Goal: Information Seeking & Learning: Learn about a topic

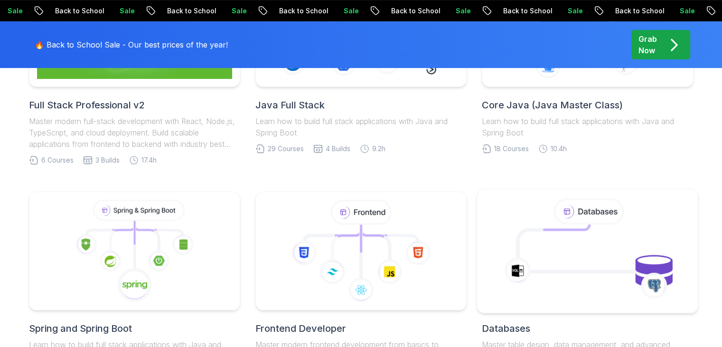
scroll to position [463, 0]
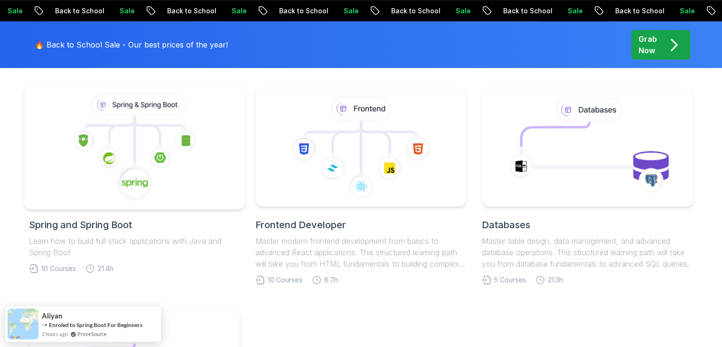
click at [172, 197] on icon at bounding box center [134, 148] width 205 height 108
click at [145, 143] on icon at bounding box center [134, 148] width 205 height 108
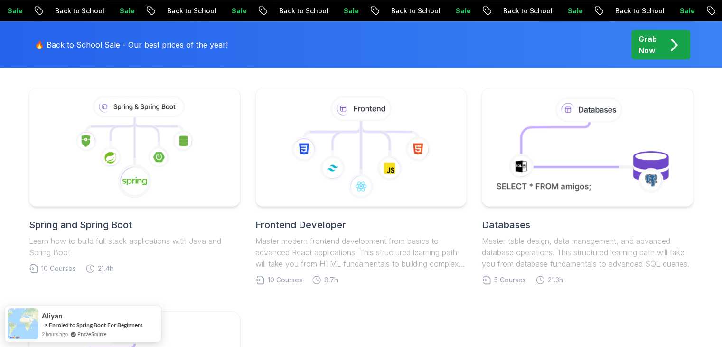
click at [118, 227] on h2 "Spring and Spring Boot" at bounding box center [134, 224] width 211 height 13
click at [150, 245] on p "Learn how to build full stack applications with Java and Spring Boot" at bounding box center [134, 246] width 211 height 23
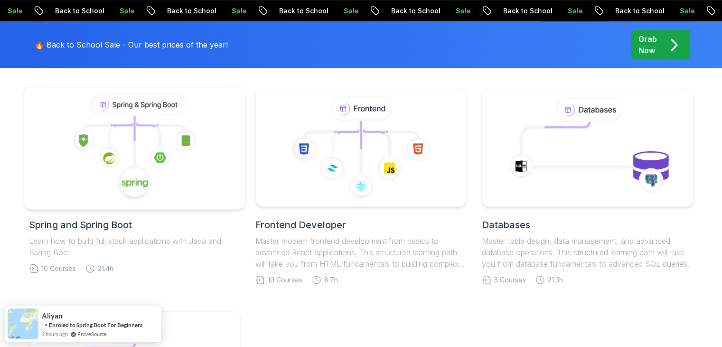
click at [160, 177] on icon at bounding box center [134, 148] width 205 height 108
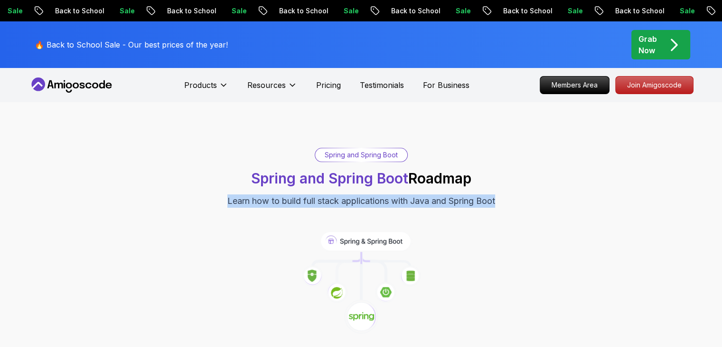
drag, startPoint x: 160, startPoint y: 177, endPoint x: 208, endPoint y: 171, distance: 48.7
click at [208, 171] on div "Spring and Spring Boot Spring and Spring Boot Roadmap Learn how to build full s…" at bounding box center [361, 178] width 665 height 60
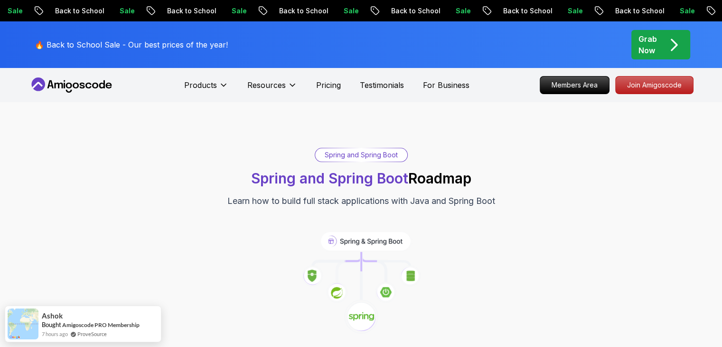
click at [248, 164] on div "Spring and Spring Boot Spring and Spring Boot Roadmap Learn how to build full s…" at bounding box center [361, 178] width 665 height 60
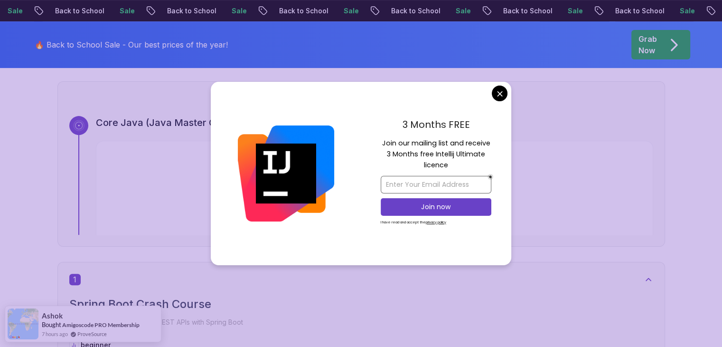
scroll to position [325, 0]
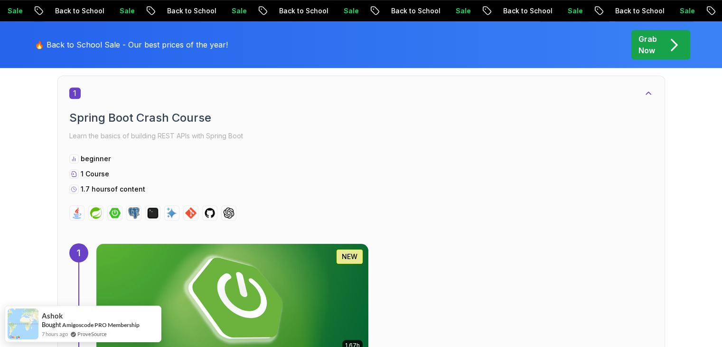
scroll to position [510, 0]
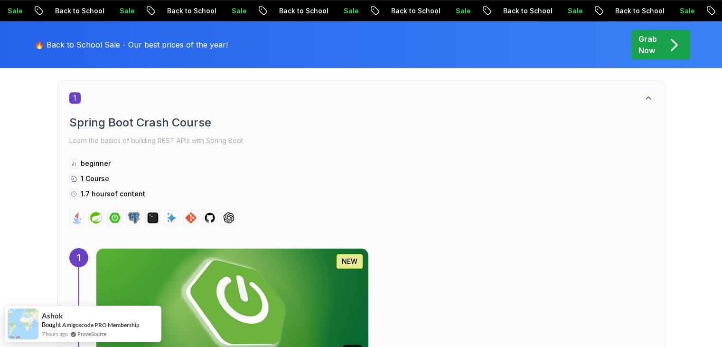
click at [375, 246] on img at bounding box center [232, 305] width 286 height 119
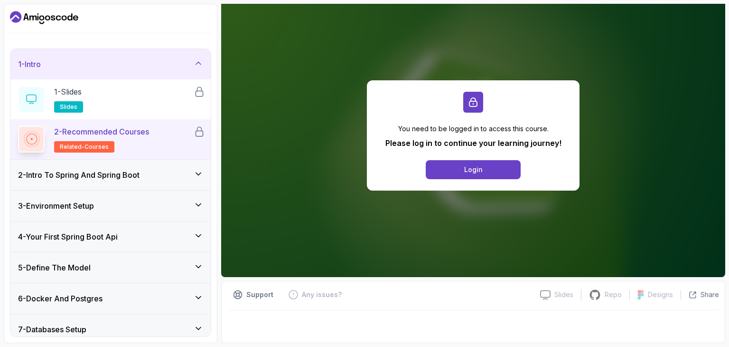
scroll to position [83, 0]
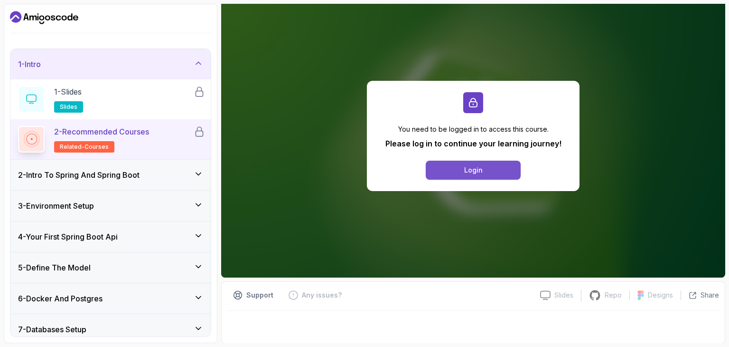
click at [492, 173] on button "Login" at bounding box center [473, 170] width 95 height 19
click at [33, 11] on icon "Dashboard" at bounding box center [44, 17] width 68 height 15
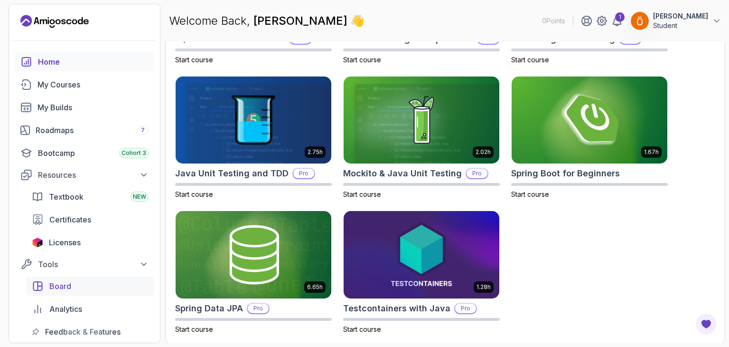
click at [87, 286] on div "Board" at bounding box center [98, 285] width 99 height 11
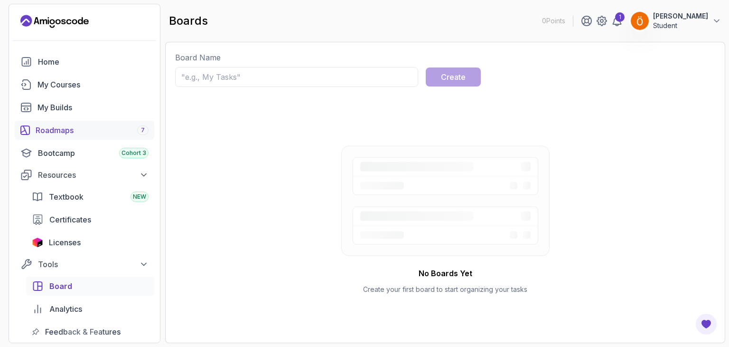
click at [74, 132] on div "Roadmaps 7" at bounding box center [92, 129] width 113 height 11
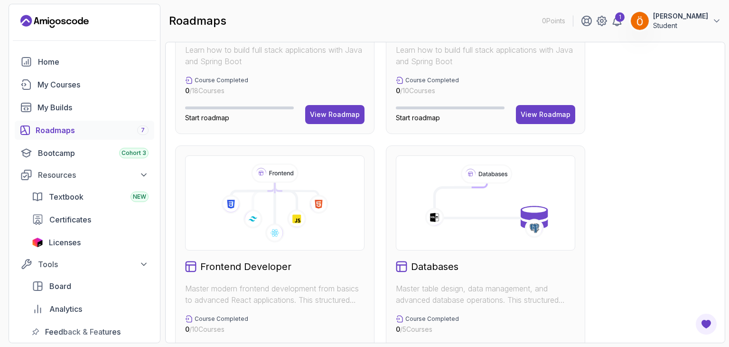
scroll to position [558, 0]
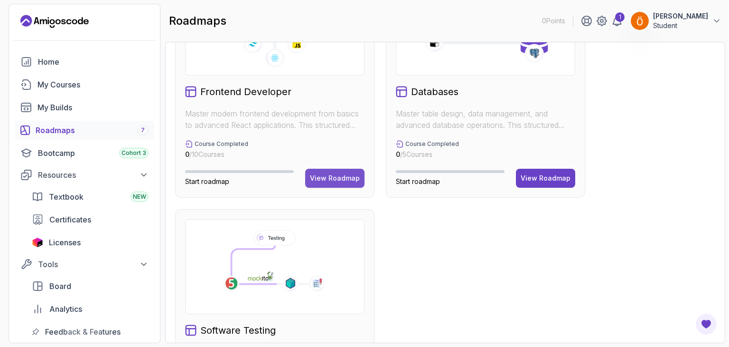
click at [346, 176] on div "View Roadmap" at bounding box center [335, 177] width 50 height 9
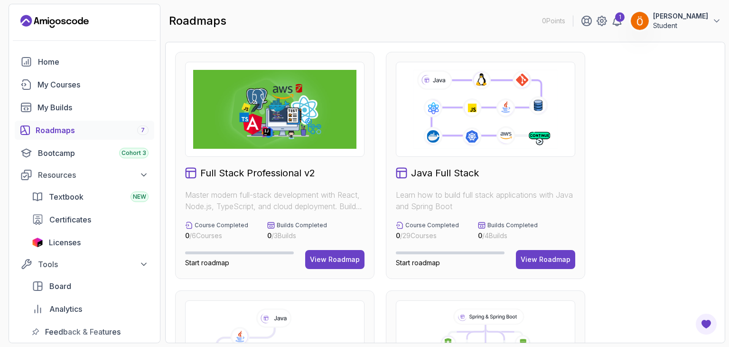
scroll to position [38, 0]
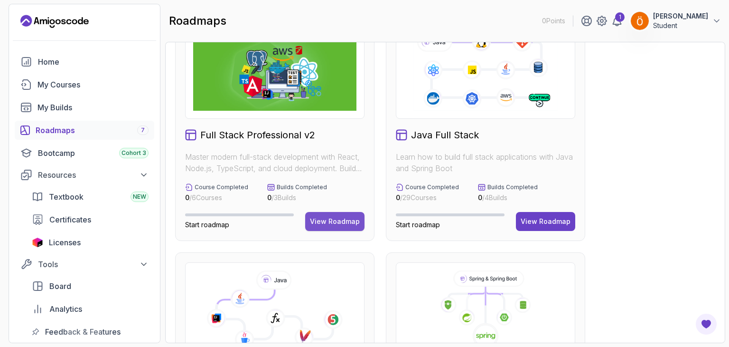
click at [345, 225] on div "View Roadmap" at bounding box center [335, 221] width 50 height 9
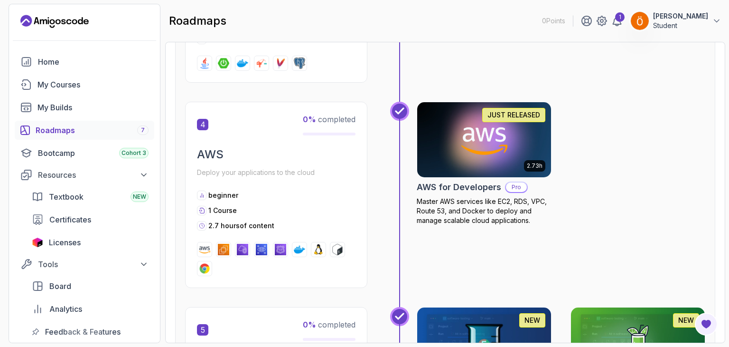
scroll to position [1014, 0]
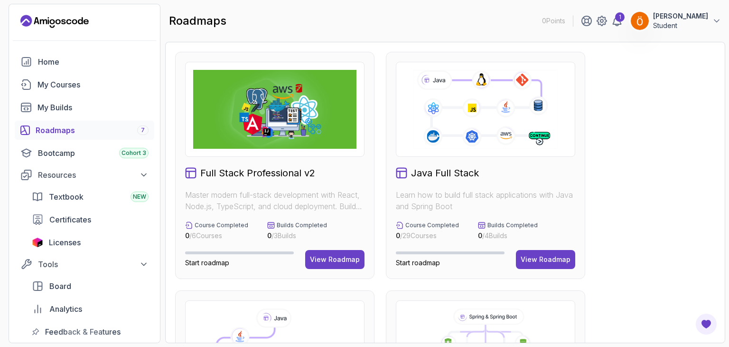
click at [503, 196] on p "Learn how to build full stack applications with Java and Spring Boot" at bounding box center [486, 200] width 180 height 23
click at [515, 203] on p "Learn how to build full stack applications with Java and Spring Boot" at bounding box center [486, 200] width 180 height 23
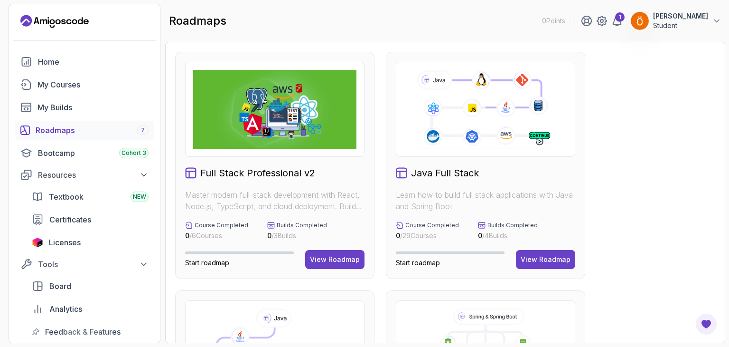
scroll to position [152, 0]
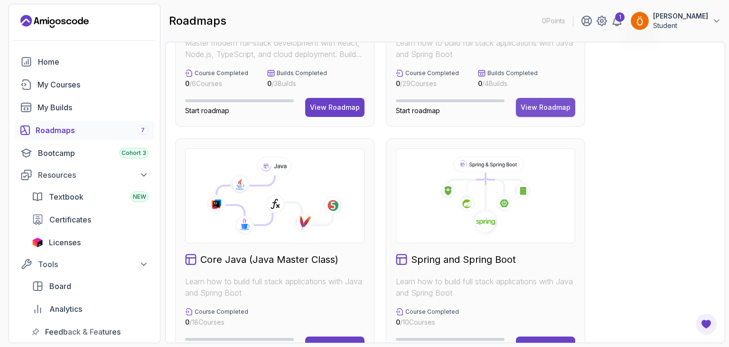
click at [549, 105] on div "View Roadmap" at bounding box center [546, 107] width 50 height 9
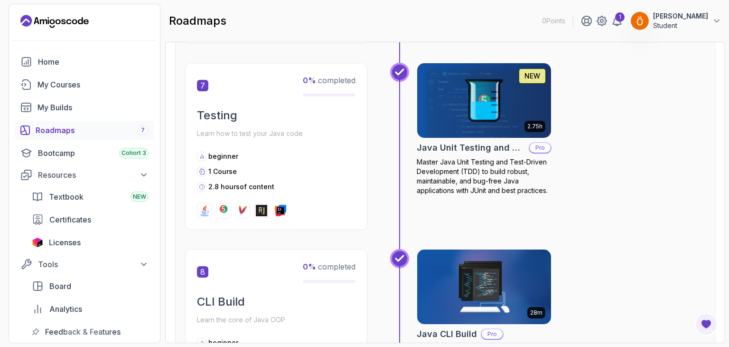
scroll to position [1233, 0]
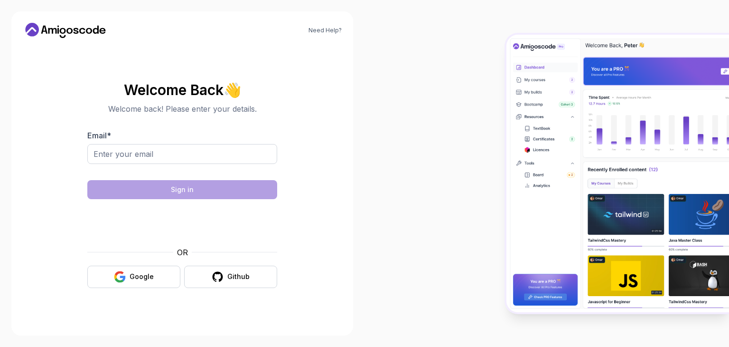
click at [149, 265] on button "Google" at bounding box center [133, 276] width 93 height 22
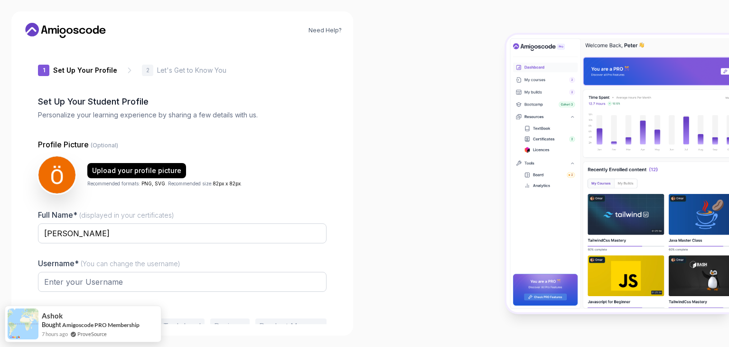
type input "calmbisone3e3c"
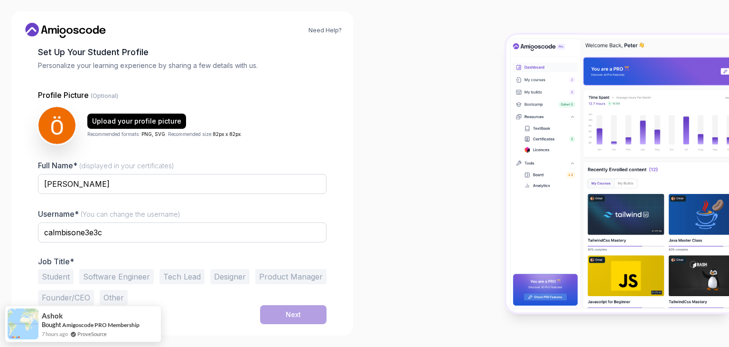
click at [137, 276] on button "Software Engineer" at bounding box center [116, 276] width 75 height 15
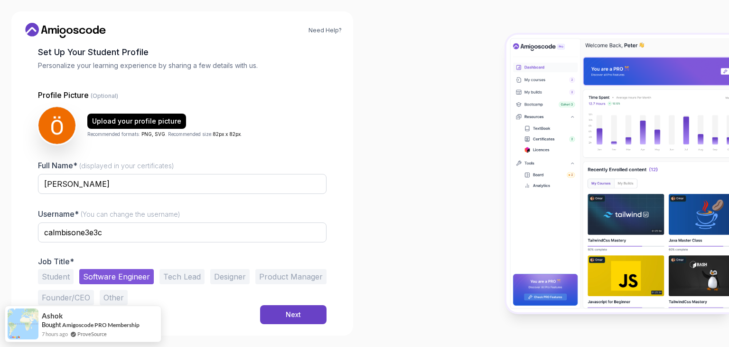
click at [62, 275] on button "Student" at bounding box center [56, 276] width 36 height 15
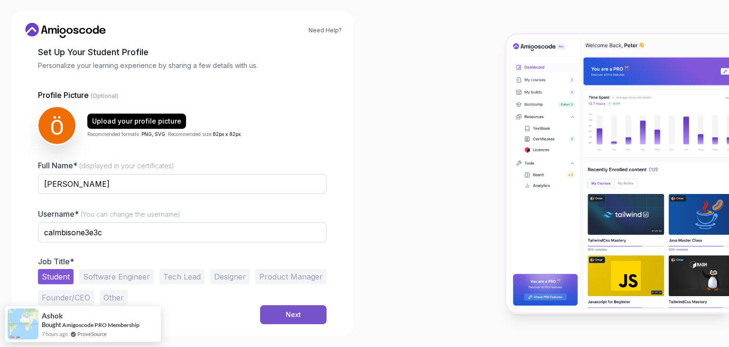
click at [278, 307] on button "Next" at bounding box center [293, 314] width 66 height 19
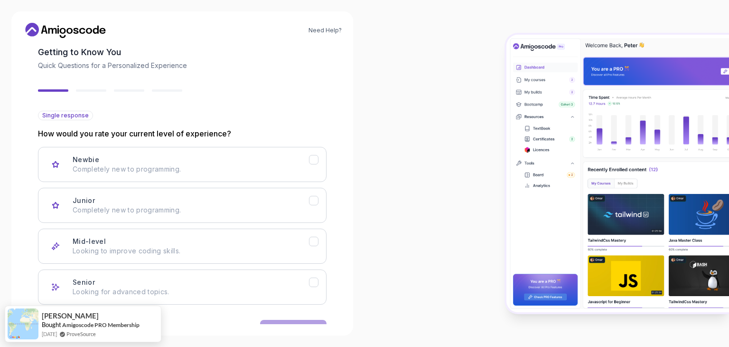
click at [137, 127] on div "Single response How would you rate your current level of experience? Newbie Com…" at bounding box center [182, 208] width 289 height 194
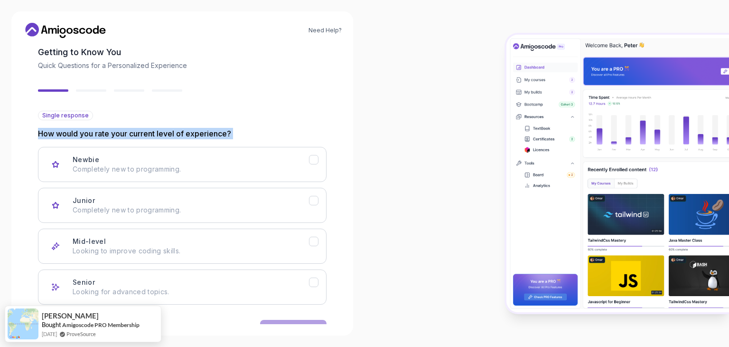
click at [137, 127] on div "Single response How would you rate your current level of experience? Newbie Com…" at bounding box center [182, 208] width 289 height 194
click at [148, 134] on p "How would you rate your current level of experience?" at bounding box center [182, 133] width 289 height 11
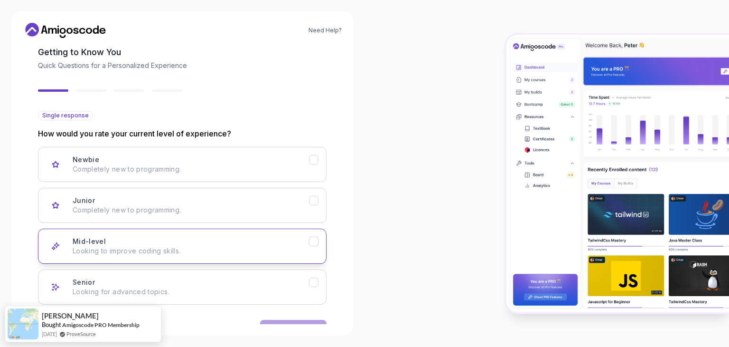
click at [213, 253] on p "Looking to improve coding skills." at bounding box center [191, 250] width 237 height 9
click at [276, 318] on div "Back Next" at bounding box center [182, 328] width 289 height 49
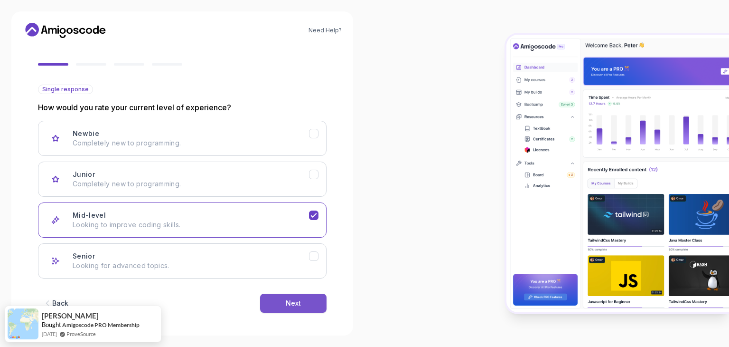
click at [294, 305] on div "Next" at bounding box center [293, 302] width 15 height 9
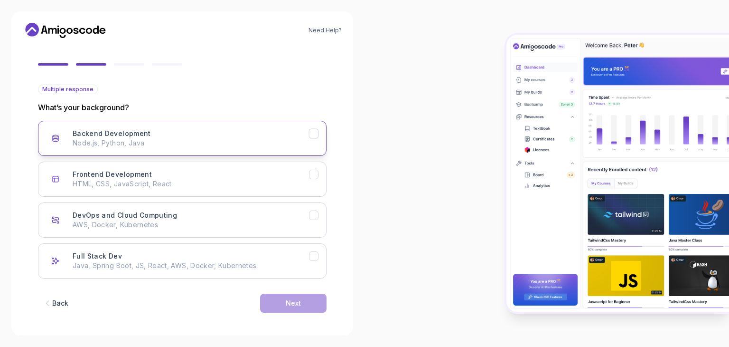
click at [158, 134] on div "Backend Development Node.js, Python, Java" at bounding box center [191, 138] width 237 height 19
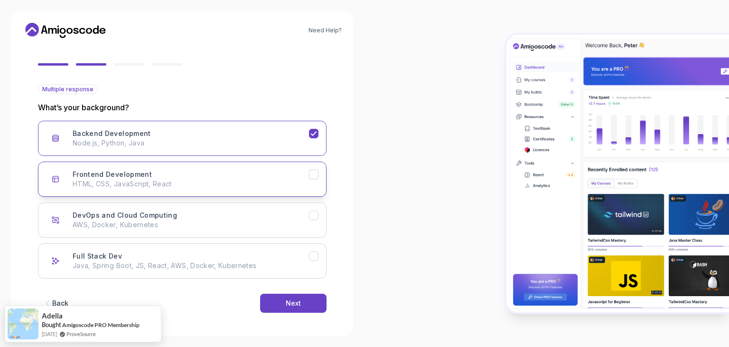
click at [246, 179] on p "HTML, CSS, JavaScript, React" at bounding box center [191, 183] width 237 height 9
click at [277, 294] on button "Next" at bounding box center [293, 303] width 66 height 19
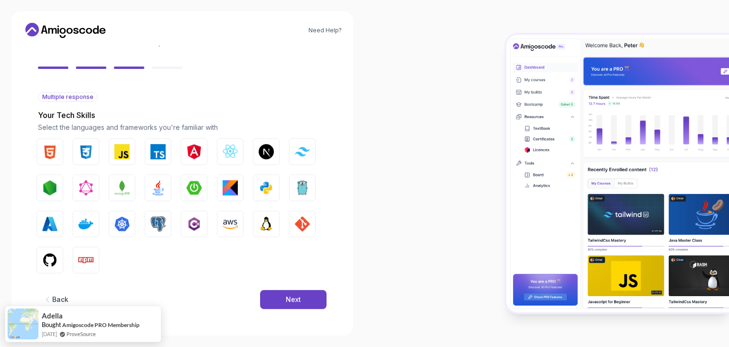
scroll to position [68, 0]
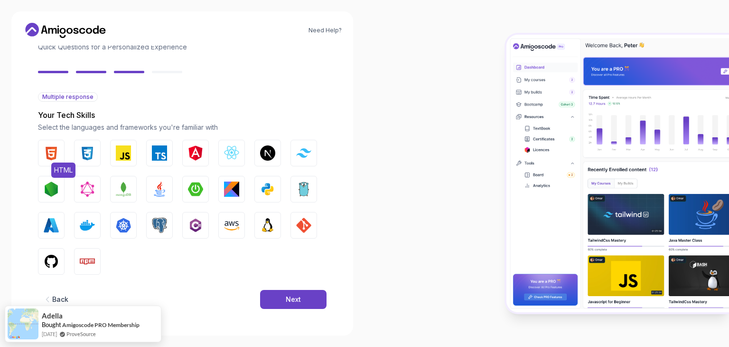
click at [54, 156] on img "button" at bounding box center [51, 152] width 15 height 15
click at [88, 151] on img "button" at bounding box center [87, 152] width 15 height 15
click at [118, 150] on img "button" at bounding box center [123, 152] width 15 height 15
click at [220, 150] on button "React.js" at bounding box center [231, 153] width 27 height 27
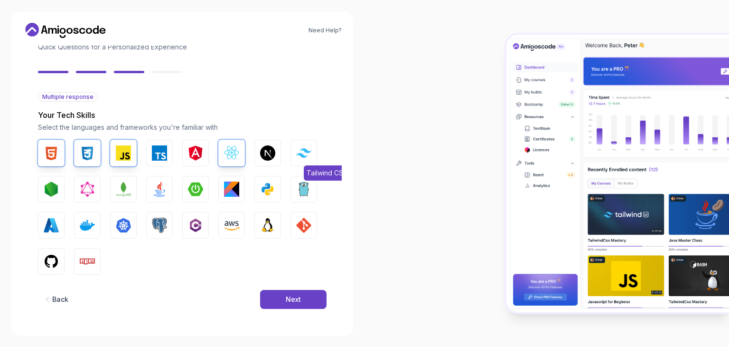
click at [300, 156] on img "button" at bounding box center [303, 152] width 15 height 9
click at [273, 186] on img "button" at bounding box center [267, 188] width 15 height 15
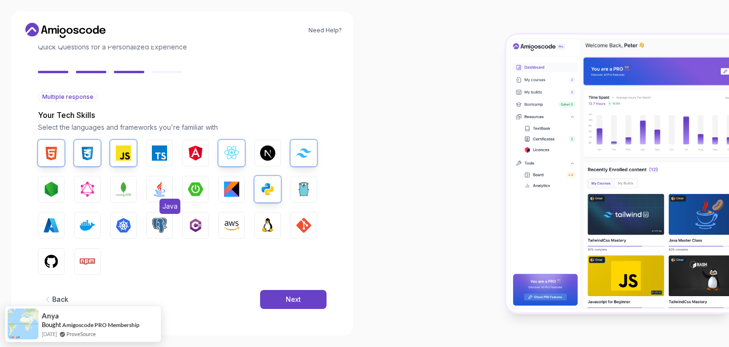
click at [162, 190] on img "button" at bounding box center [159, 188] width 15 height 15
click at [114, 188] on button "MongoDB" at bounding box center [123, 189] width 27 height 27
click at [60, 193] on button "Node.js" at bounding box center [51, 189] width 27 height 27
click at [61, 253] on button "GitHub" at bounding box center [51, 261] width 27 height 27
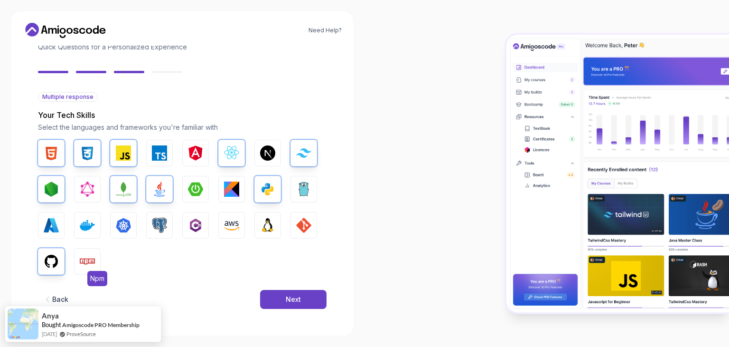
click at [91, 264] on img "button" at bounding box center [87, 261] width 15 height 15
click at [300, 220] on img "button" at bounding box center [303, 225] width 15 height 15
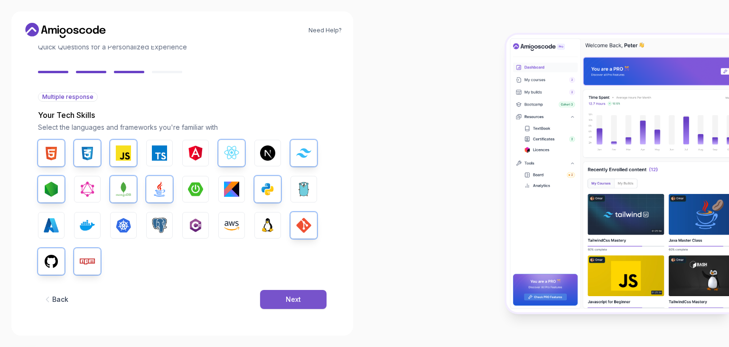
click at [298, 295] on div "Next" at bounding box center [293, 298] width 15 height 9
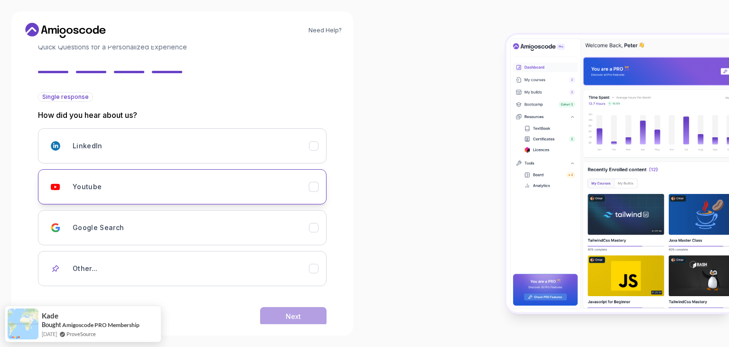
scroll to position [84, 0]
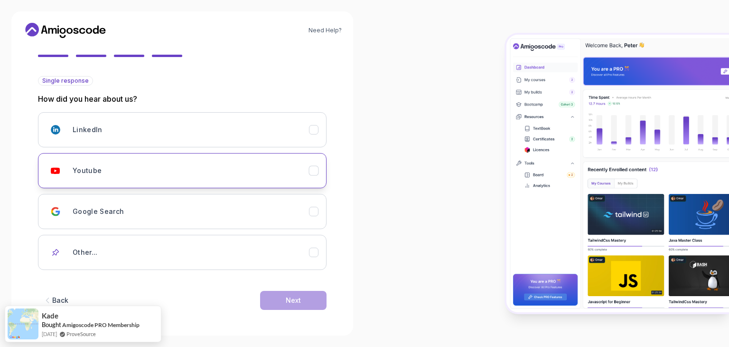
click at [174, 169] on div "Youtube" at bounding box center [191, 170] width 237 height 19
click at [277, 293] on button "Next" at bounding box center [293, 300] width 66 height 19
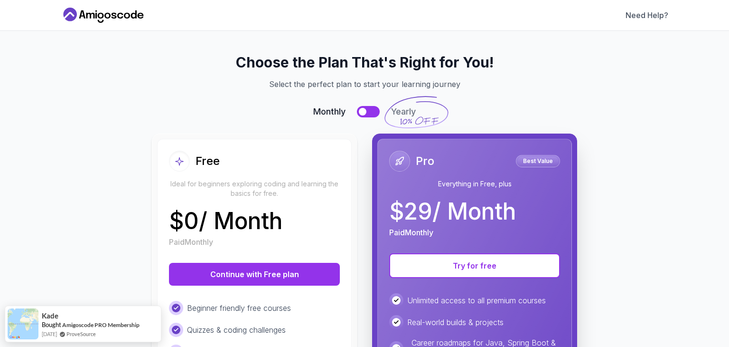
click at [294, 222] on div "$ 0 / Month Paid Monthly" at bounding box center [254, 228] width 171 height 38
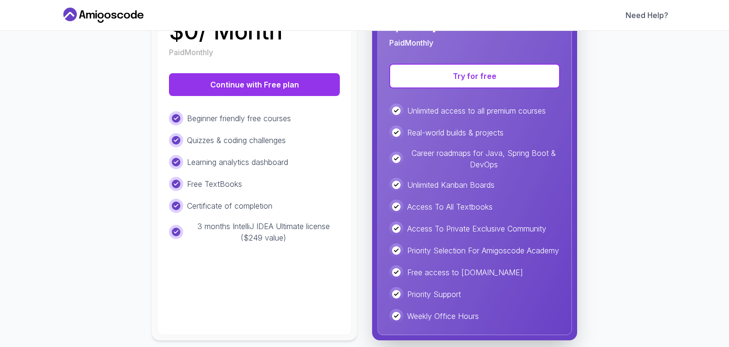
scroll to position [188, 0]
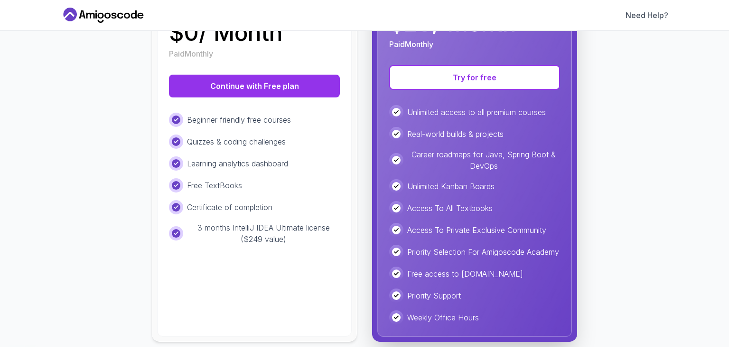
click at [267, 232] on p "3 months IntelliJ IDEA Ultimate license ($249 value)" at bounding box center [263, 233] width 153 height 23
click at [256, 168] on div "Learning analytics dashboard" at bounding box center [254, 163] width 171 height 14
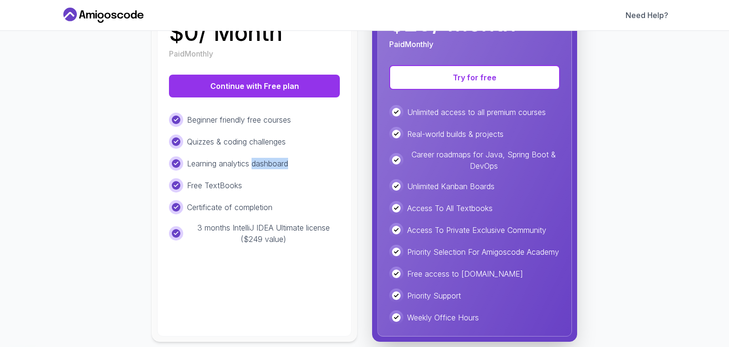
click at [256, 168] on div "Learning analytics dashboard" at bounding box center [254, 163] width 171 height 14
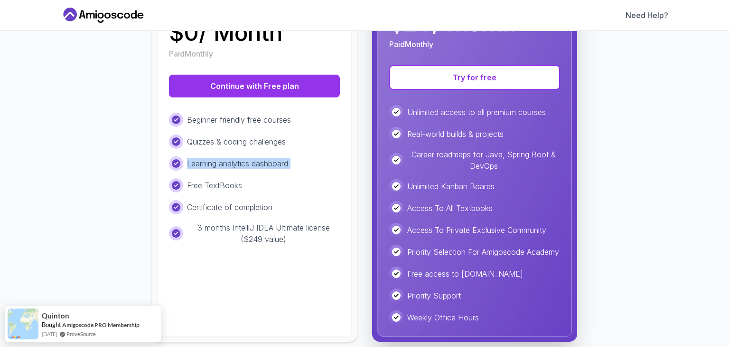
click at [256, 168] on div "Learning analytics dashboard" at bounding box center [254, 163] width 171 height 14
click at [264, 147] on div "Quizzes & coding challenges" at bounding box center [254, 141] width 171 height 14
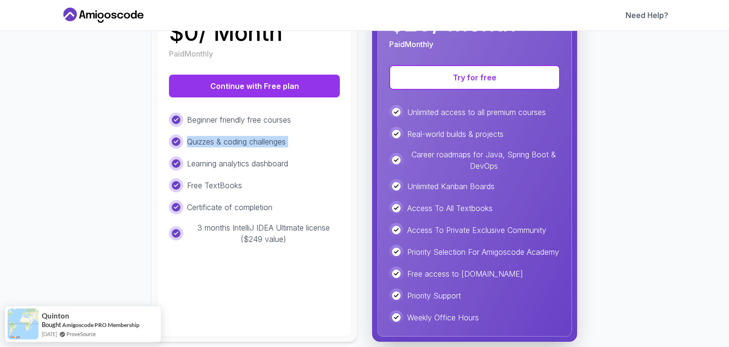
click at [264, 147] on div "Quizzes & coding challenges" at bounding box center [254, 141] width 171 height 14
click at [294, 125] on div "Beginner friendly free courses" at bounding box center [254, 120] width 171 height 14
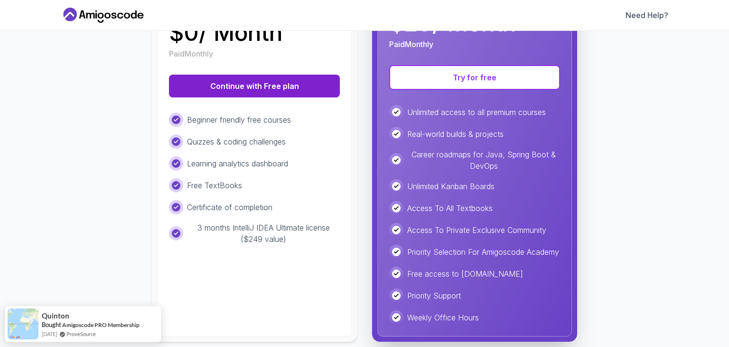
click at [277, 77] on button "Continue with Free plan" at bounding box center [254, 86] width 171 height 23
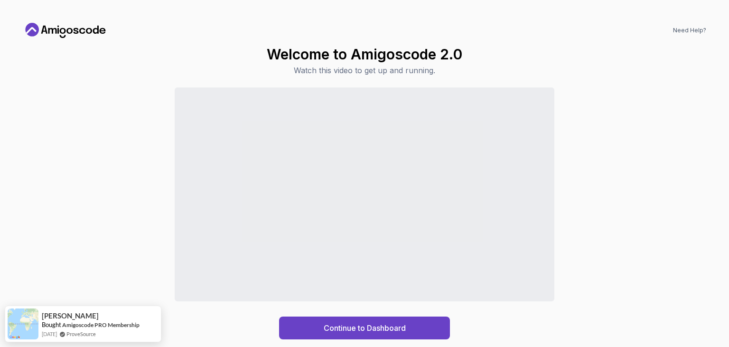
click at [99, 200] on div "Continue to Dashboard" at bounding box center [365, 213] width 684 height 252
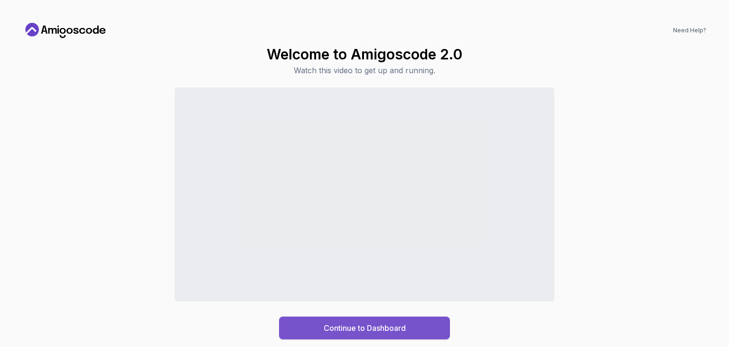
click at [424, 320] on button "Continue to Dashboard" at bounding box center [364, 327] width 171 height 23
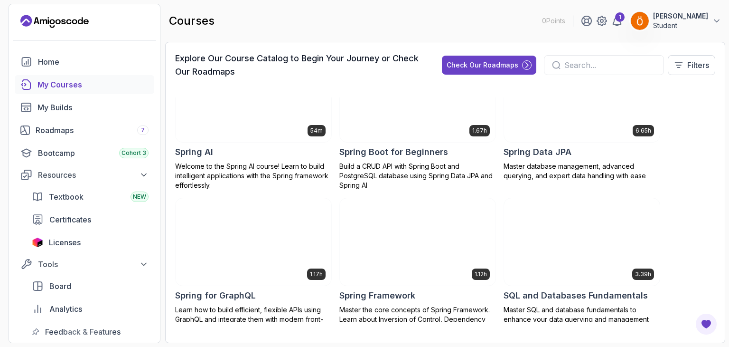
scroll to position [1726, 0]
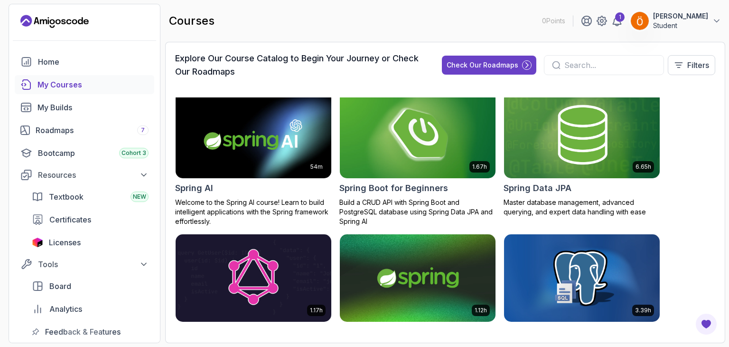
click at [417, 117] on img at bounding box center [417, 135] width 163 height 92
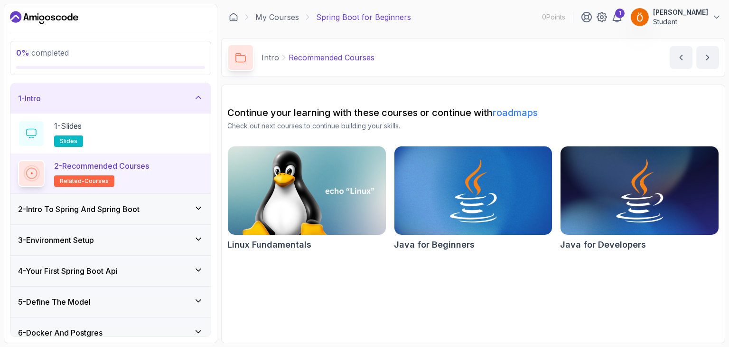
click at [155, 204] on div "2 - Intro To Spring And Spring Boot" at bounding box center [110, 208] width 185 height 11
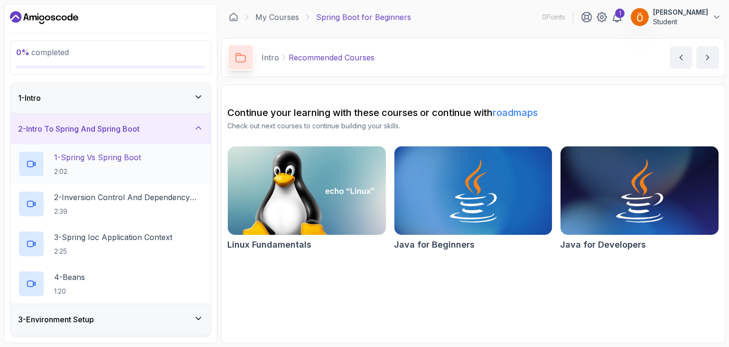
click at [114, 160] on p "1 - Spring Vs Spring Boot" at bounding box center [97, 156] width 87 height 11
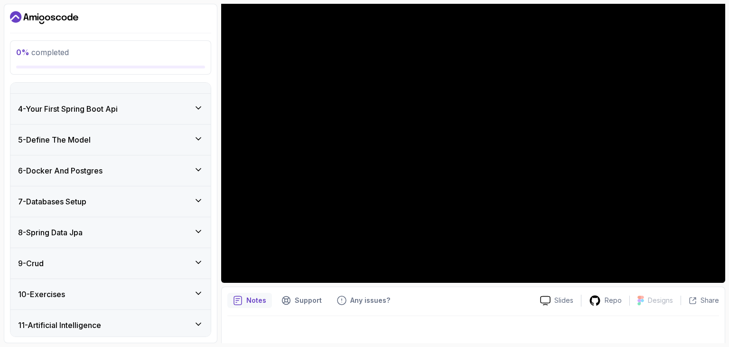
scroll to position [275, 0]
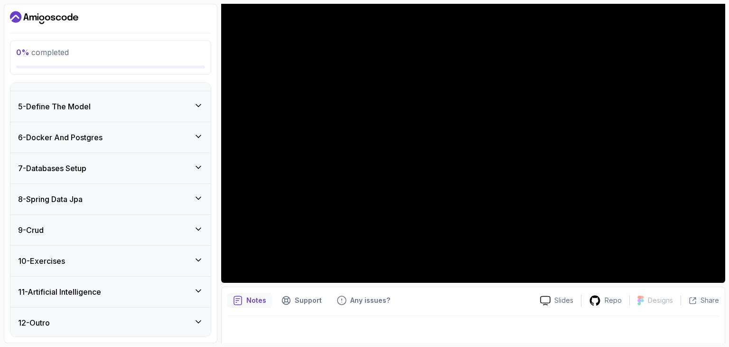
click at [151, 271] on div "10 - Exercises" at bounding box center [110, 261] width 200 height 30
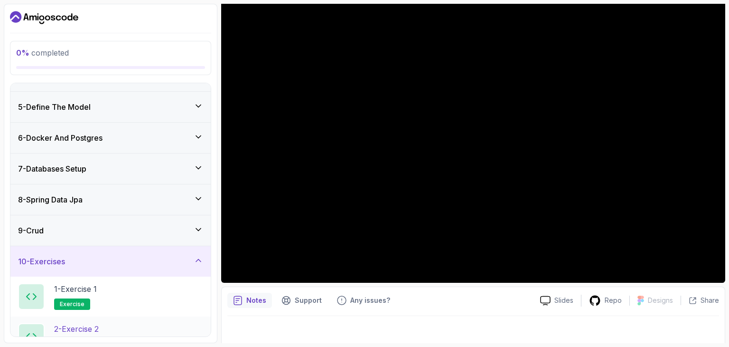
scroll to position [235, 0]
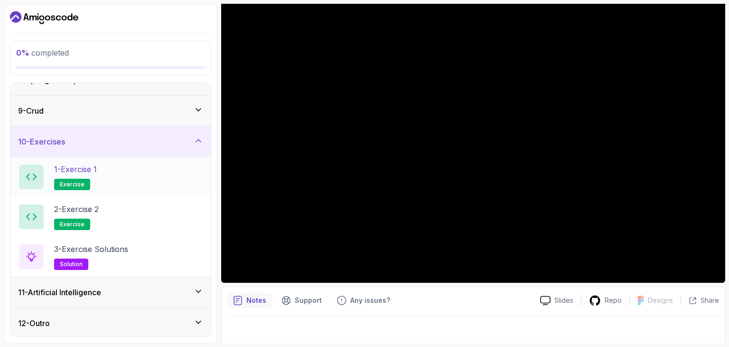
click at [135, 178] on div "1 - Exercise 1 exercise" at bounding box center [110, 176] width 185 height 27
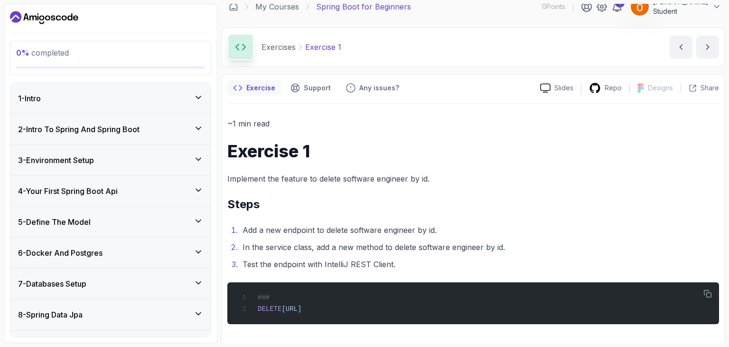
click at [151, 99] on div "1 - Intro" at bounding box center [110, 98] width 185 height 11
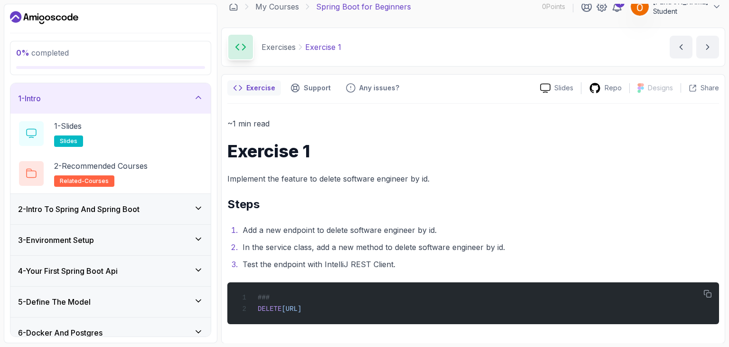
click at [151, 99] on div "1 - Intro" at bounding box center [110, 98] width 185 height 11
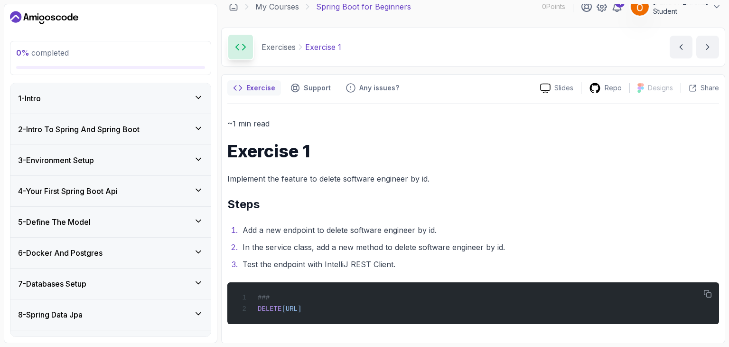
click at [146, 122] on div "2 - Intro To Spring And Spring Boot" at bounding box center [110, 129] width 200 height 30
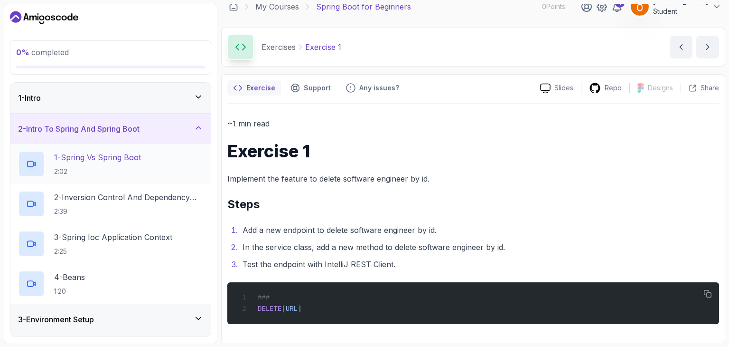
click at [141, 155] on p "1 - Spring Vs Spring Boot" at bounding box center [97, 156] width 87 height 11
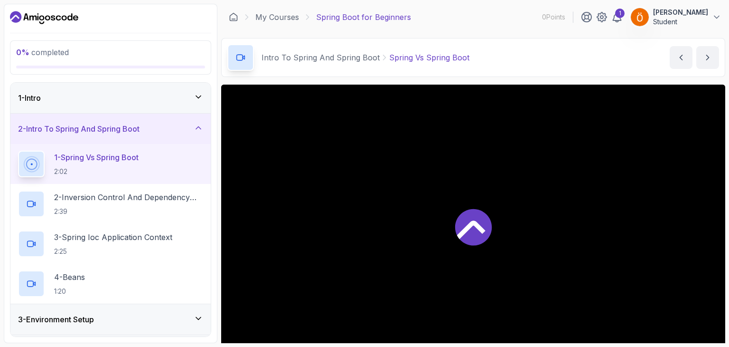
click at [510, 240] on div at bounding box center [473, 227] width 504 height 284
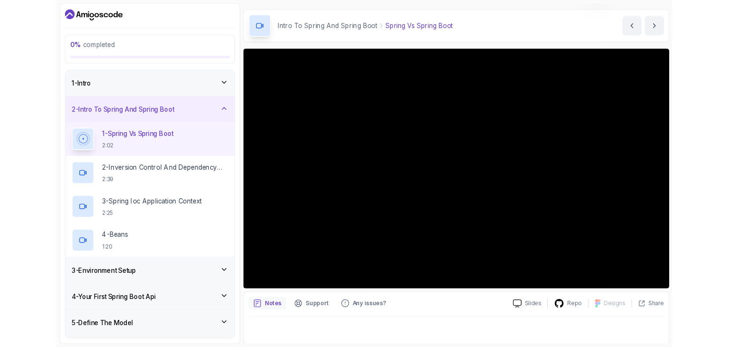
scroll to position [70, 0]
